Goal: Transaction & Acquisition: Subscribe to service/newsletter

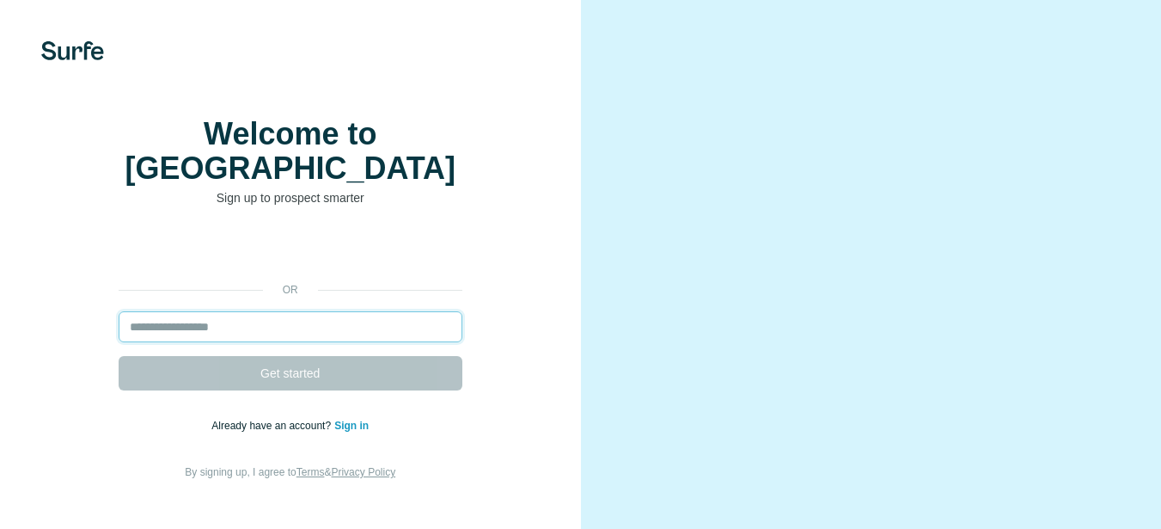
click at [358, 329] on input "email" at bounding box center [291, 326] width 344 height 31
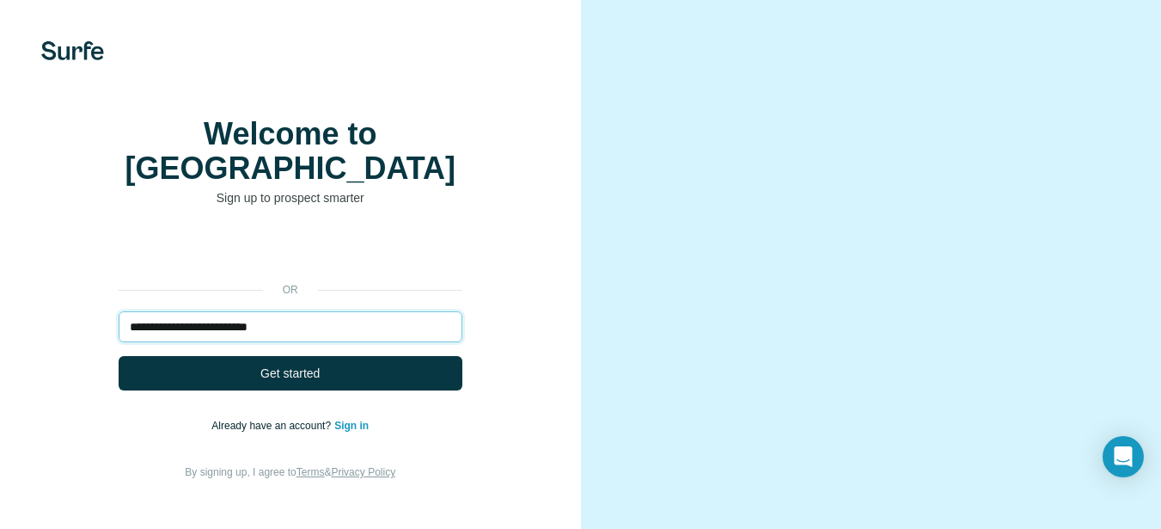
type input "**********"
click at [119, 356] on button "Get started" at bounding box center [291, 373] width 344 height 34
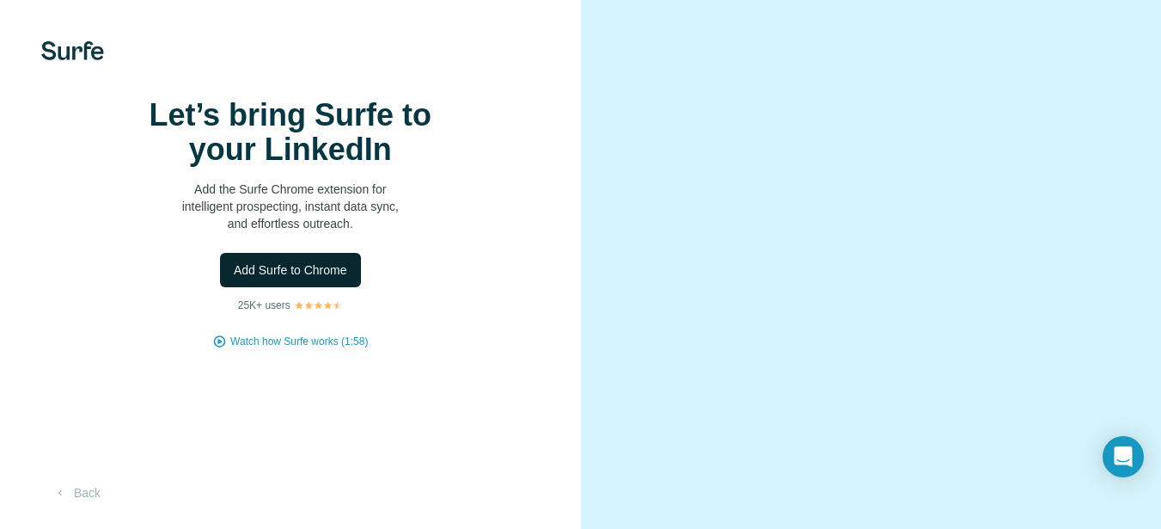
click at [295, 287] on button "Add Surfe to Chrome" at bounding box center [290, 270] width 141 height 34
click at [1, 228] on div "Let’s bring Surfe to your LinkedIn Add the Surfe Chrome extension for intellige…" at bounding box center [290, 264] width 581 height 529
click at [317, 287] on button "Add Surfe to Chrome" at bounding box center [290, 270] width 141 height 34
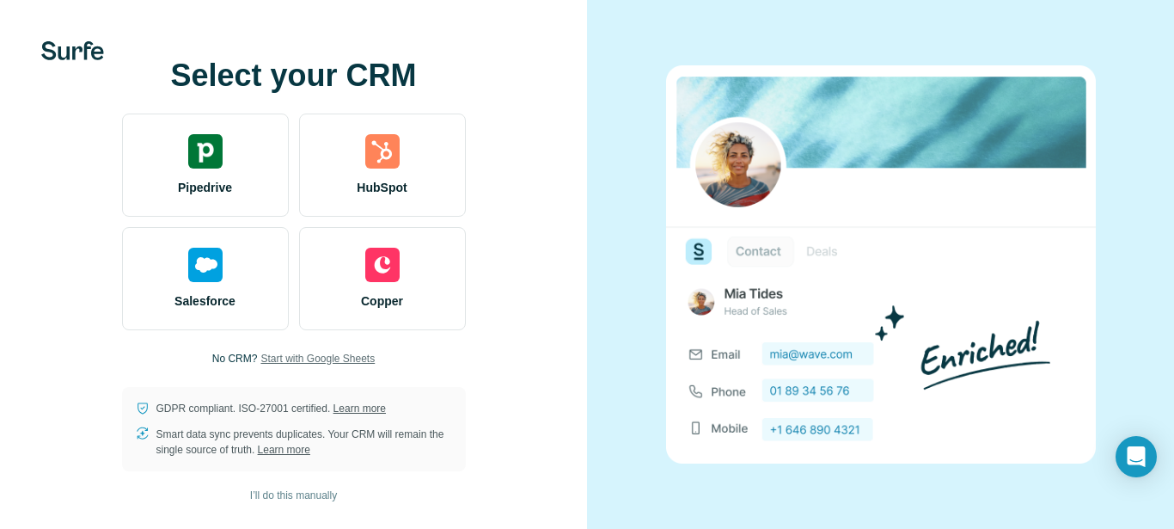
click at [357, 362] on span "Start with Google Sheets" at bounding box center [317, 358] width 114 height 15
